Goal: Browse casually

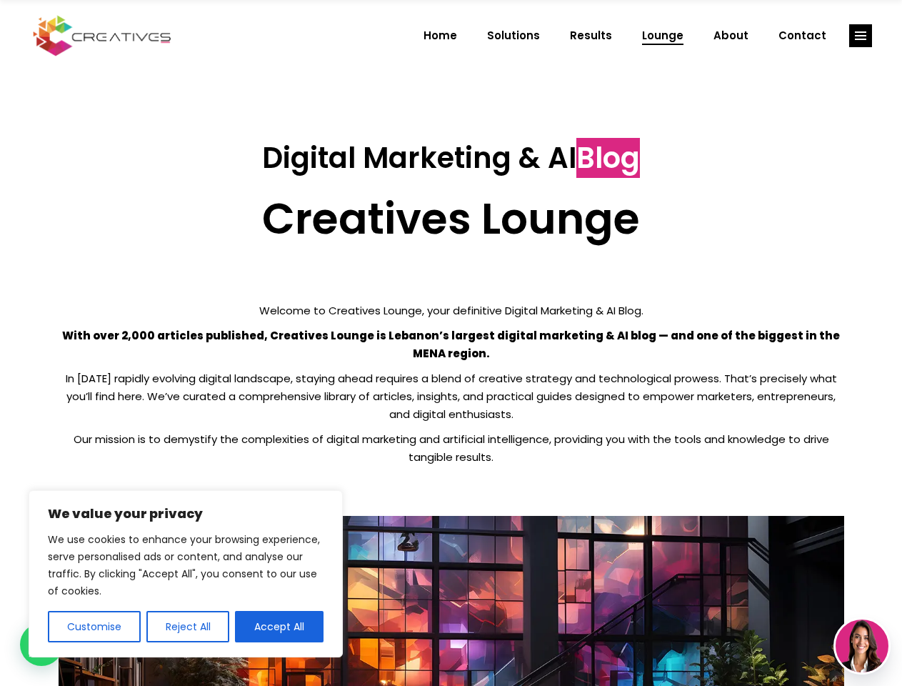
click at [451, 343] on p "With over 2,000 articles published, Creatives Lounge is Lebanon’s largest digit…" at bounding box center [452, 344] width 786 height 36
click at [94, 626] on button "Customise" at bounding box center [94, 626] width 93 height 31
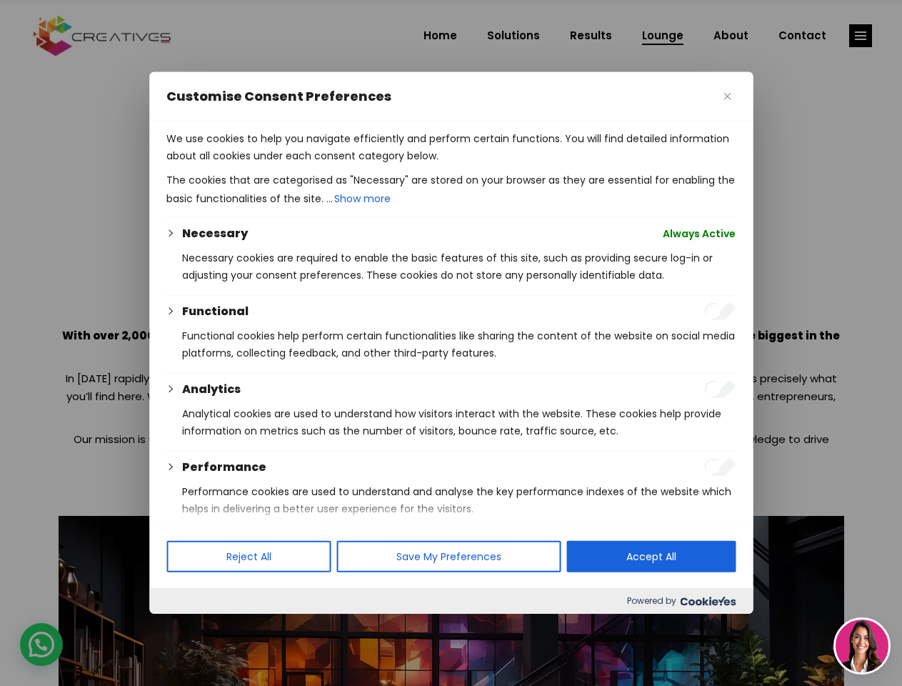
click at [187, 626] on div at bounding box center [451, 343] width 902 height 686
click at [279, 626] on div at bounding box center [451, 343] width 902 height 686
click at [861, 36] on div at bounding box center [451, 343] width 902 height 686
click at [862, 646] on img at bounding box center [862, 645] width 53 height 53
